Goal: Task Accomplishment & Management: Complete application form

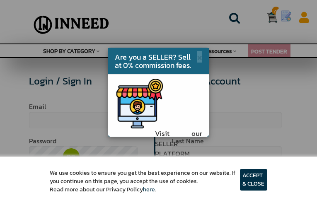
type input "RjHbYYwCNhYNXuz"
type input "nNIVDXVOWY"
type input "[EMAIL_ADDRESS][DOMAIN_NAME]"
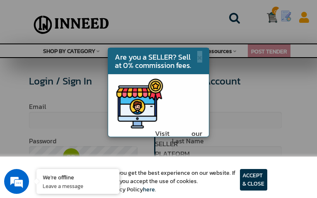
checkbox input "true"
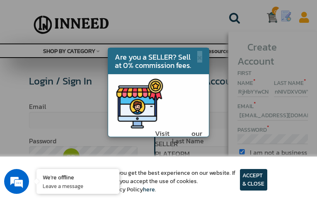
type input "ywPUMPDqNIqCIZ"
type input "uwDgjGrPiqzmcz"
type input "[EMAIL_ADDRESS][DOMAIN_NAME]"
type input "gXxSPeVttBuwBpa"
type input "[EMAIL_ADDRESS][DOMAIN_NAME]"
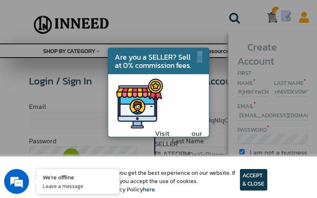
type input "2766139331"
type input "ybujqvGiBVziHwKw"
type input "pAvIIZzafBFljCD"
type input "tlrhdUAjnGs"
type input "UfhPLuRXZcmqlA"
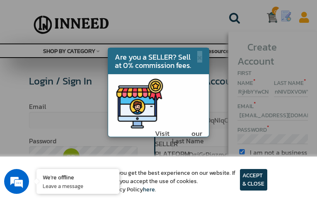
checkbox input "true"
